Goal: Task Accomplishment & Management: Manage account settings

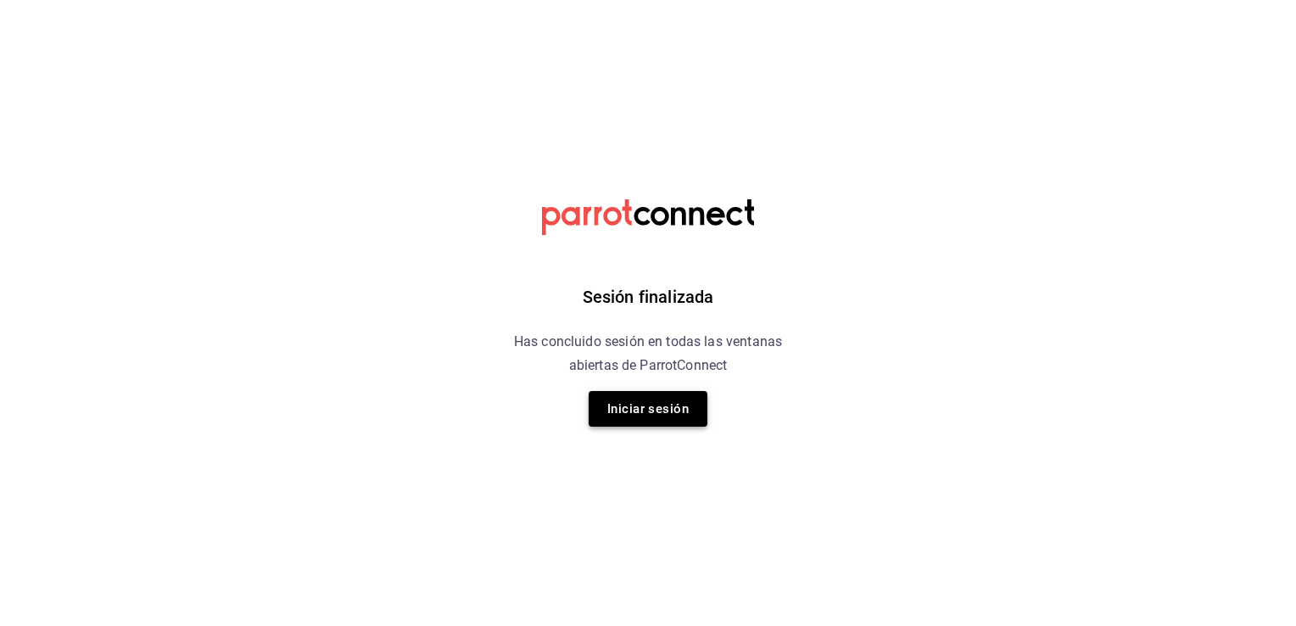
click at [644, 405] on button "Iniciar sesión" at bounding box center [647, 409] width 119 height 36
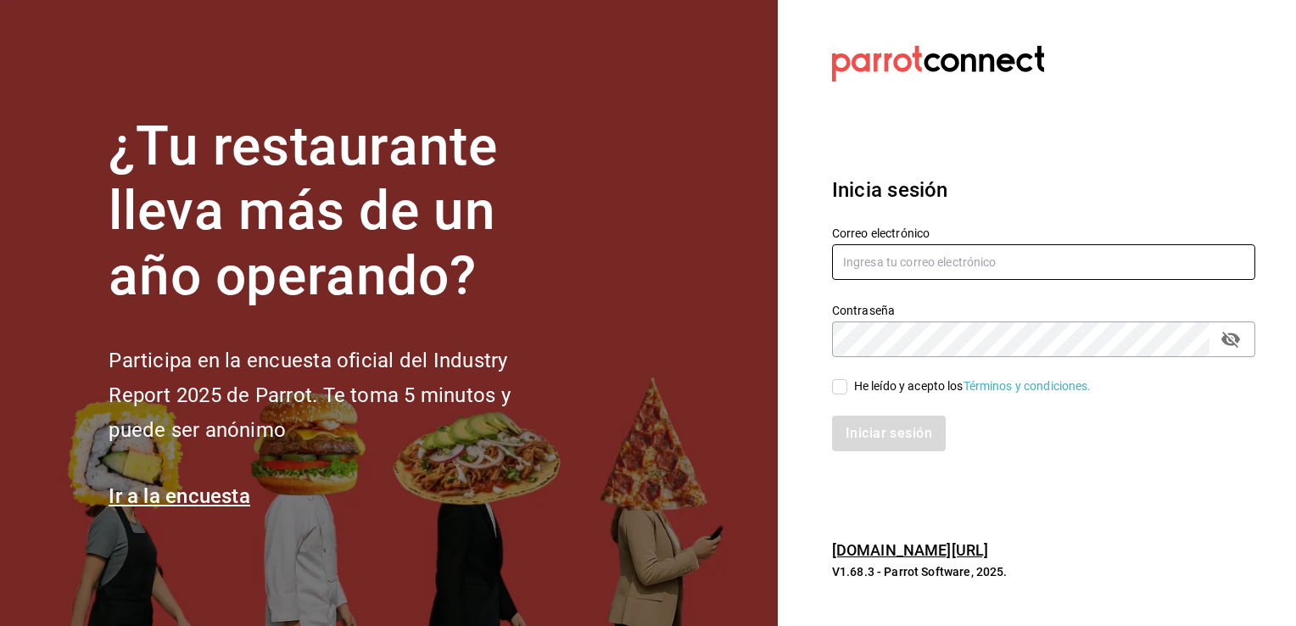
type input "vanessa.torres@costeno.com"
click at [839, 384] on input "He leído y acepto los Términos y condiciones." at bounding box center [839, 386] width 15 height 15
checkbox input "true"
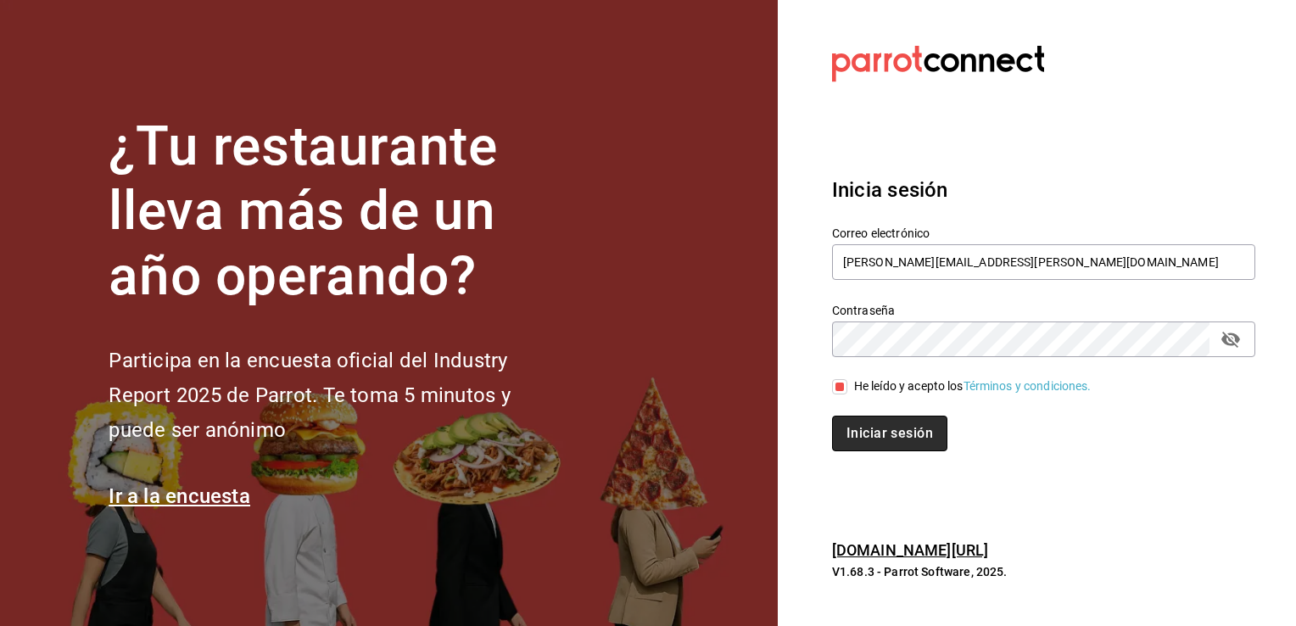
click at [865, 432] on button "Iniciar sesión" at bounding box center [889, 433] width 115 height 36
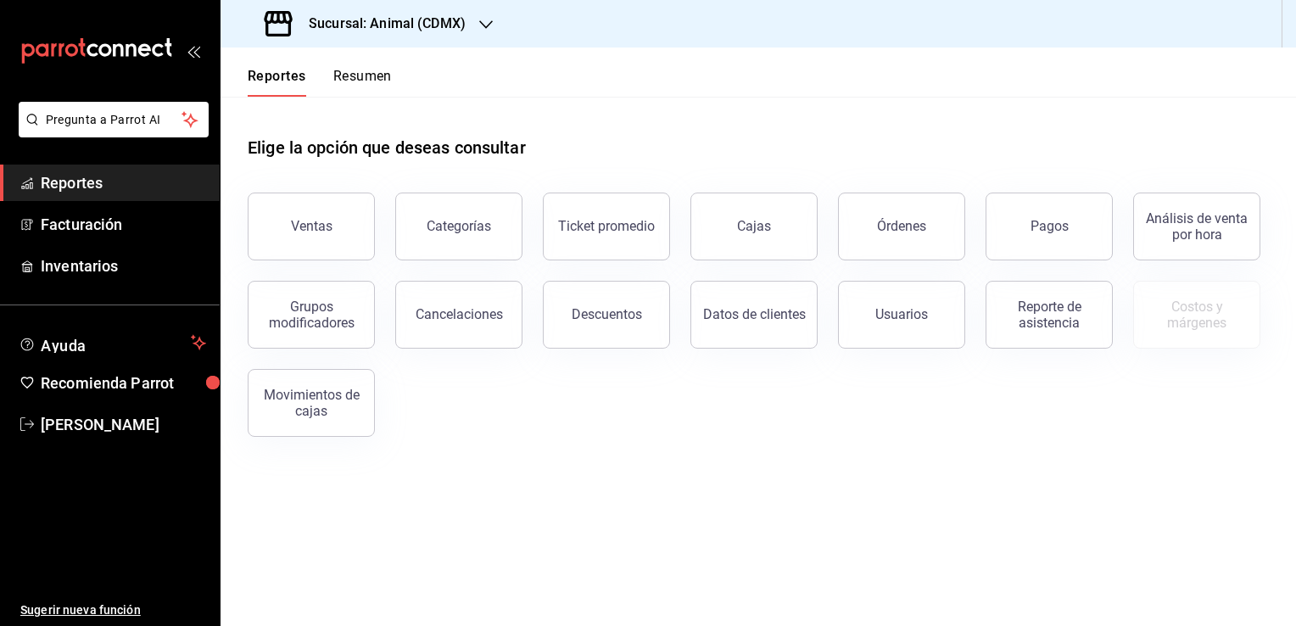
click at [454, 20] on h3 "Sucursal: Animal (CDMX)" at bounding box center [380, 24] width 170 height 20
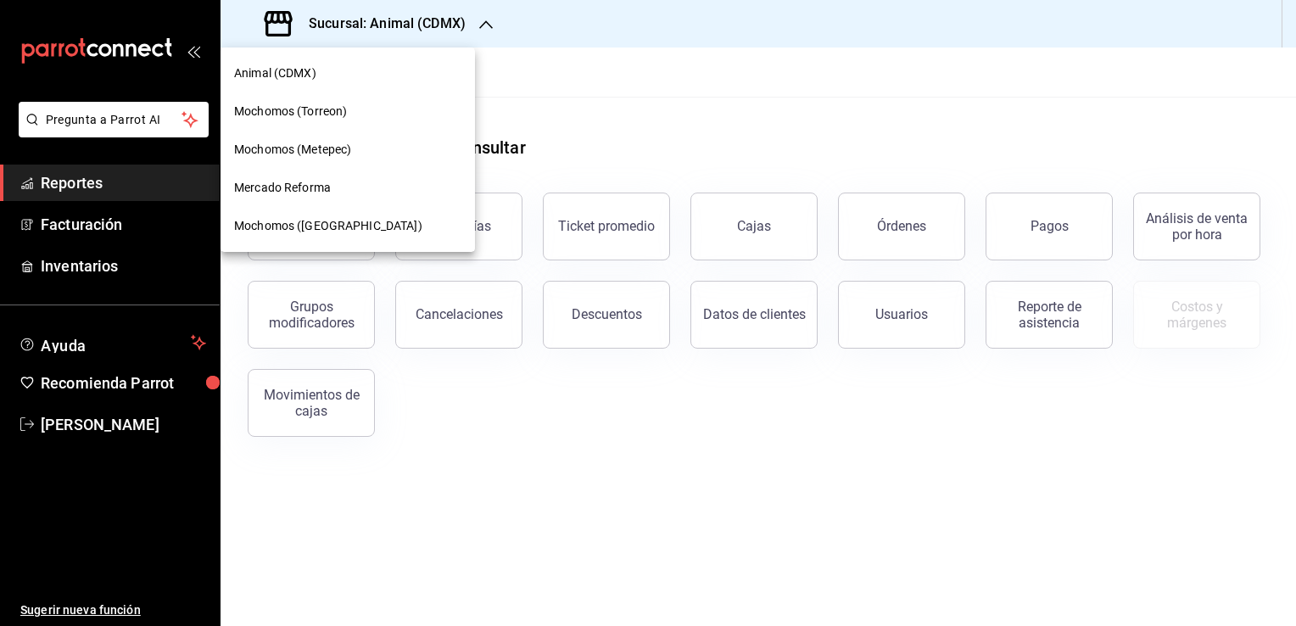
click at [345, 181] on div "Mercado Reforma" at bounding box center [347, 188] width 227 height 18
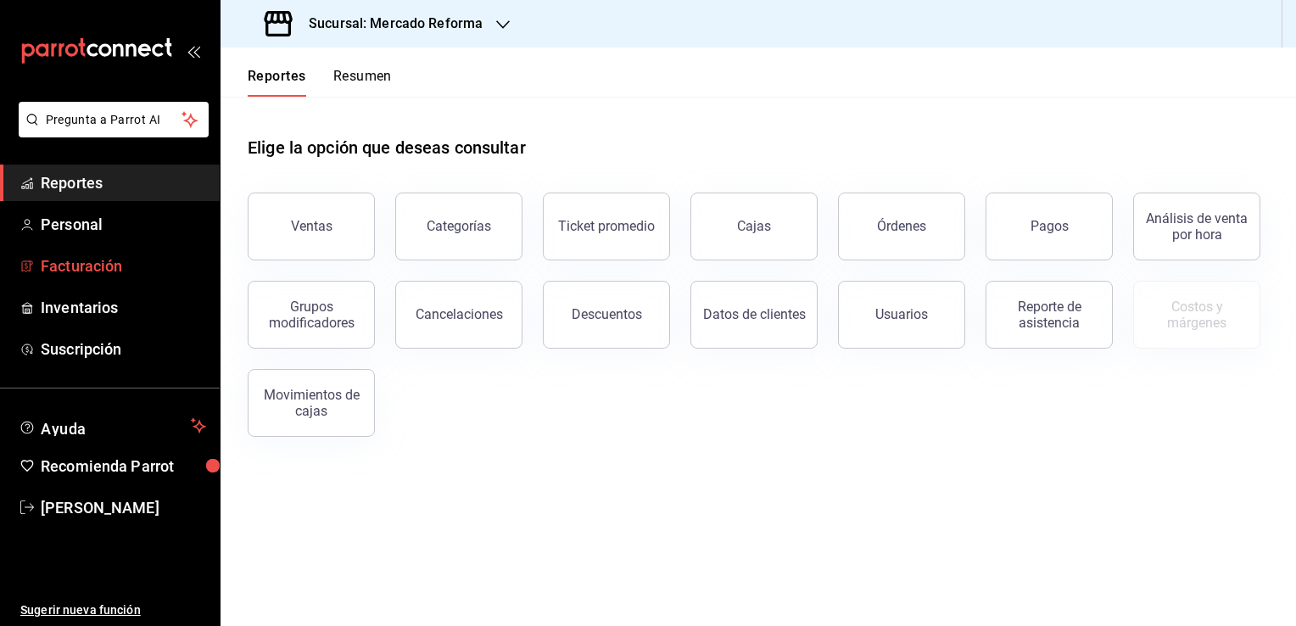
click at [136, 271] on span "Facturación" at bounding box center [123, 265] width 165 height 23
